Goal: Task Accomplishment & Management: Use online tool/utility

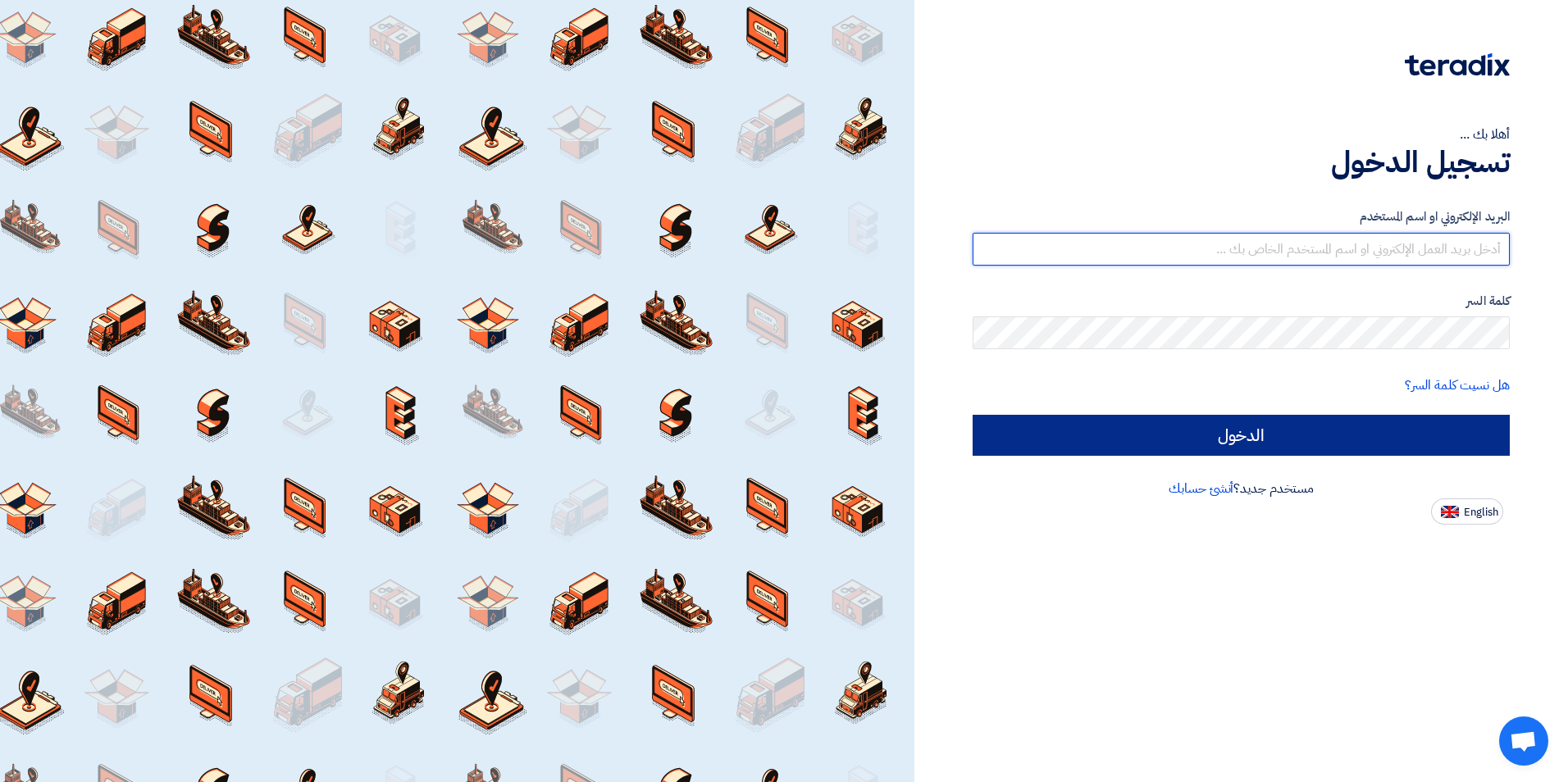
type input "[PERSON_NAME][EMAIL_ADDRESS][PERSON_NAME][DOMAIN_NAME]"
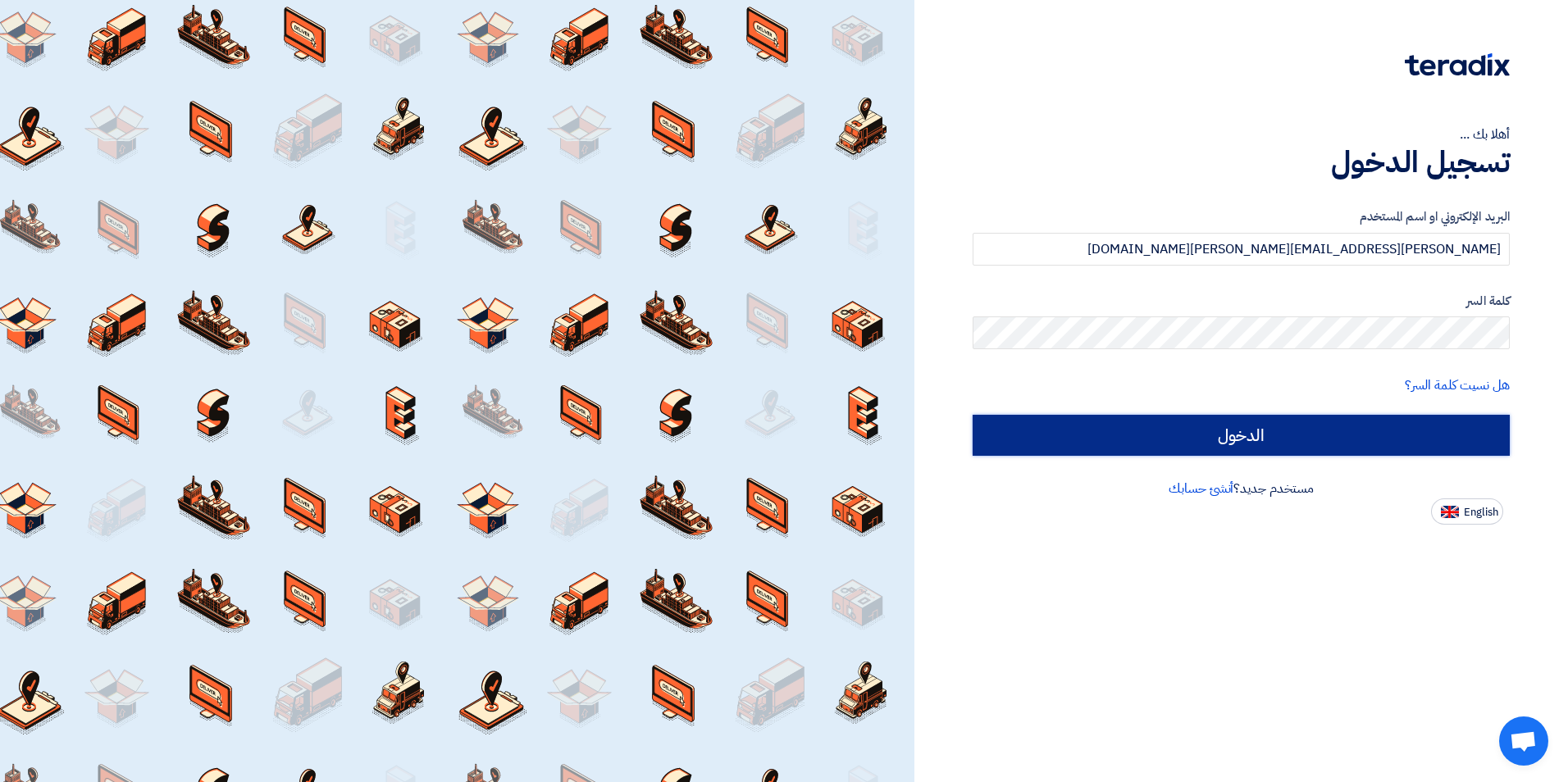
click at [1160, 437] on input "الدخول" at bounding box center [1240, 435] width 537 height 41
type input "Sign in"
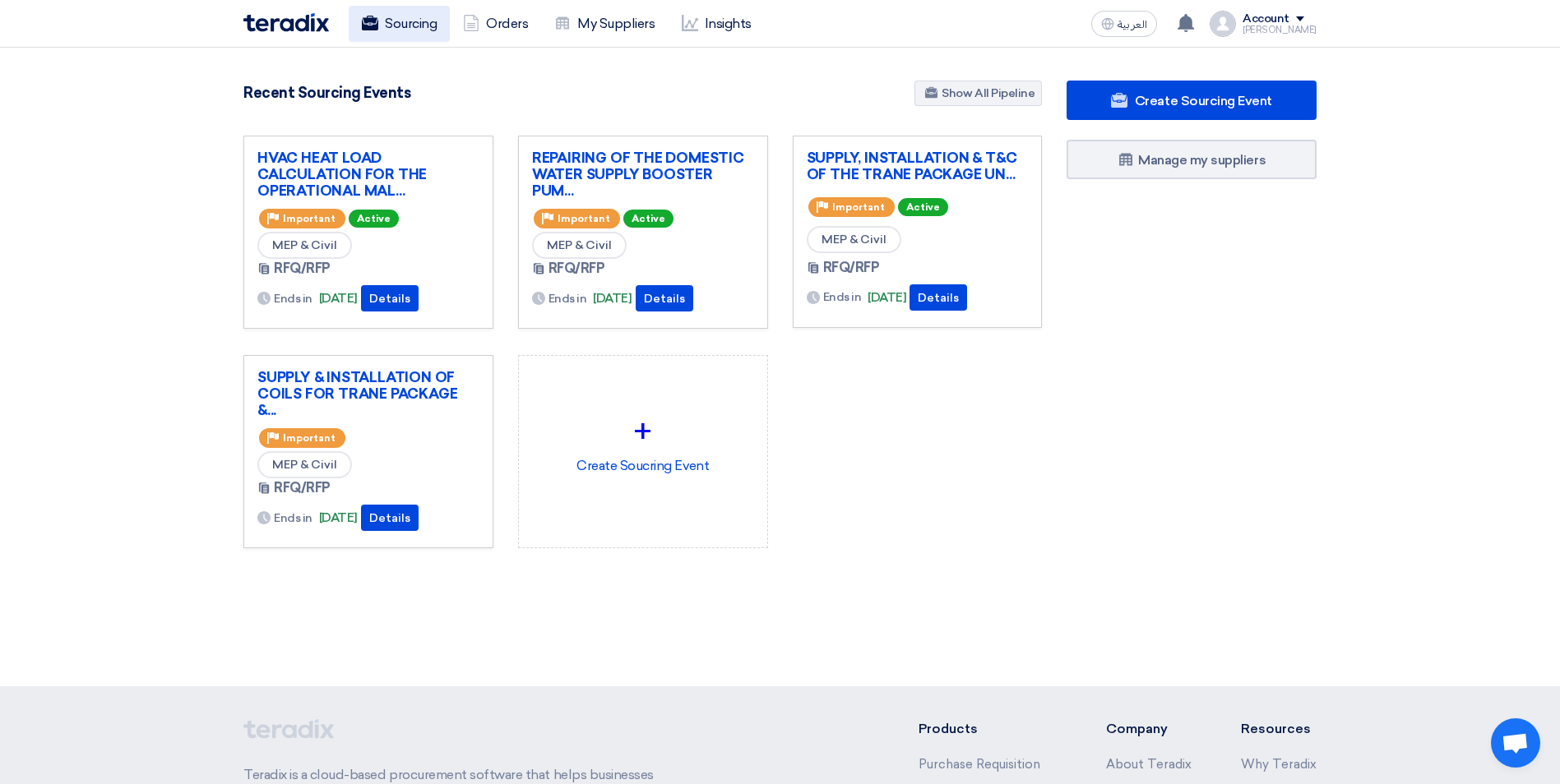
click at [415, 27] on link "Sourcing" at bounding box center [399, 24] width 101 height 36
